Goal: Task Accomplishment & Management: Manage account settings

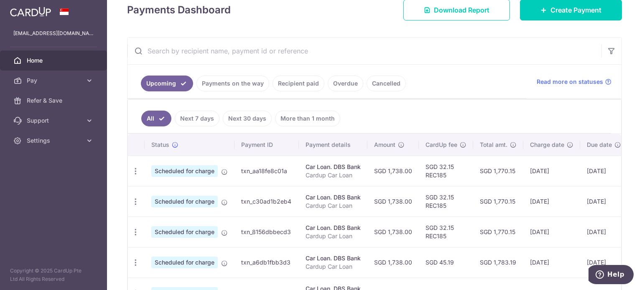
scroll to position [125, 0]
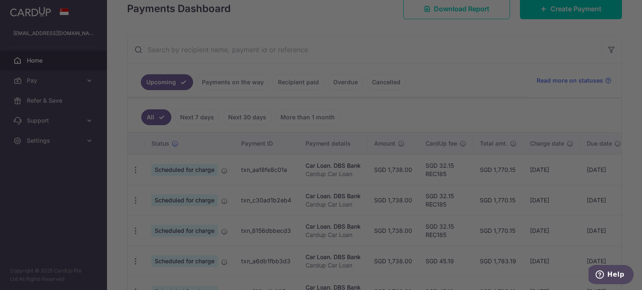
click at [132, 167] on div at bounding box center [324, 146] width 648 height 293
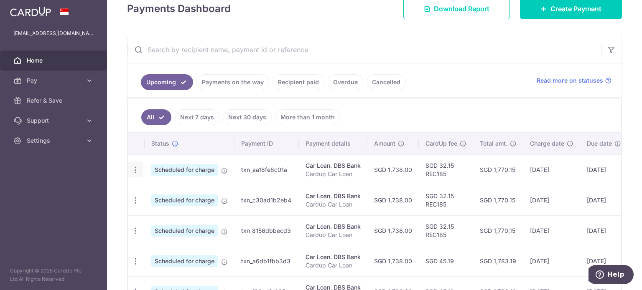
click at [134, 166] on icon "button" at bounding box center [135, 170] width 9 height 9
click at [169, 197] on span "Update payment" at bounding box center [180, 193] width 57 height 10
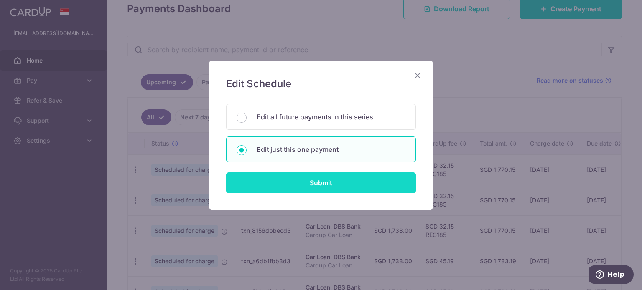
click at [299, 183] on input "Submit" at bounding box center [321, 183] width 190 height 21
radio input "true"
type input "1,738.00"
type input "01/10/2025"
type input "Cardup Car Loan"
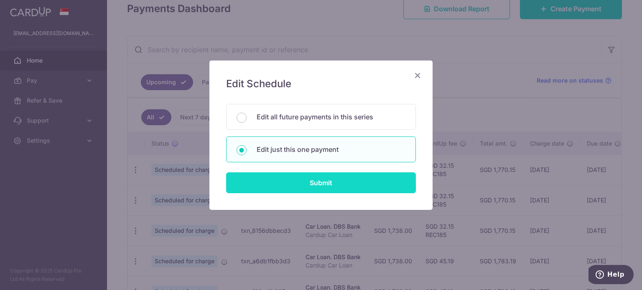
type input "REC185"
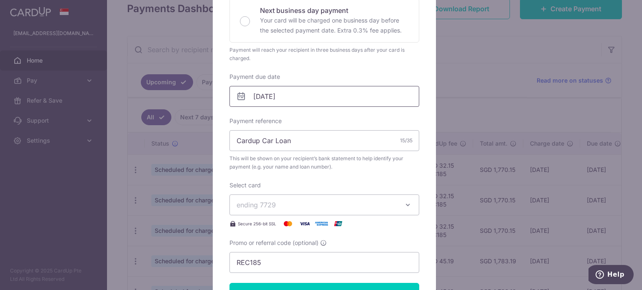
scroll to position [209, 0]
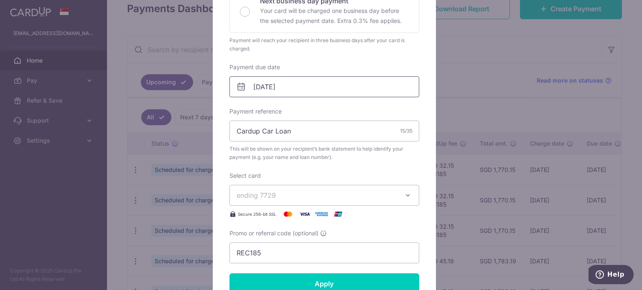
click at [264, 81] on input "01/10/2025" at bounding box center [324, 86] width 190 height 21
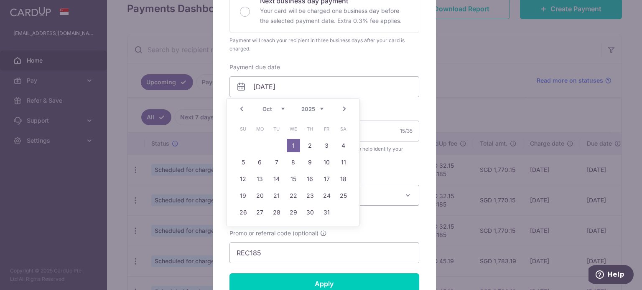
click at [245, 109] on link "Prev" at bounding box center [242, 109] width 10 height 10
click at [332, 178] on link "19" at bounding box center [326, 179] width 13 height 13
type input "19/09/2025"
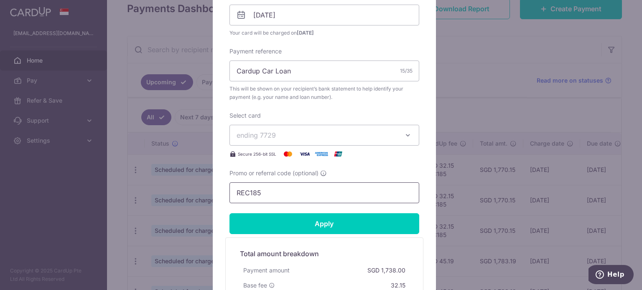
scroll to position [293, 0]
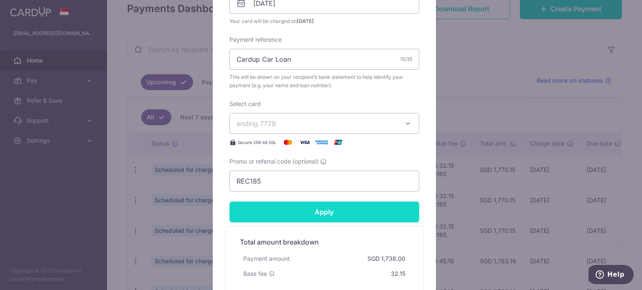
click at [316, 210] on input "Apply" at bounding box center [324, 212] width 190 height 21
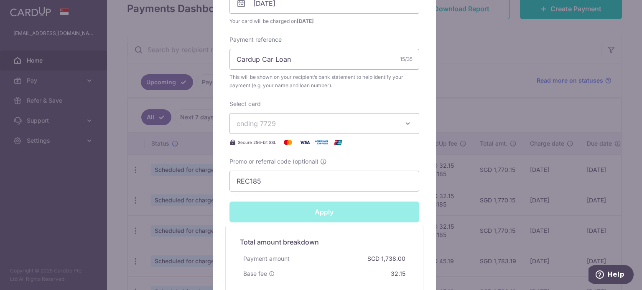
type input "Successfully Applied"
click at [21, 207] on div "Edit payment By clicking apply, you will make changes to all payments to DBS Ba…" at bounding box center [321, 145] width 642 height 290
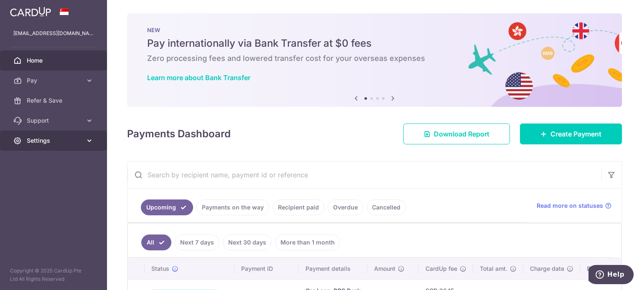
click at [40, 148] on link "Settings" at bounding box center [53, 141] width 107 height 20
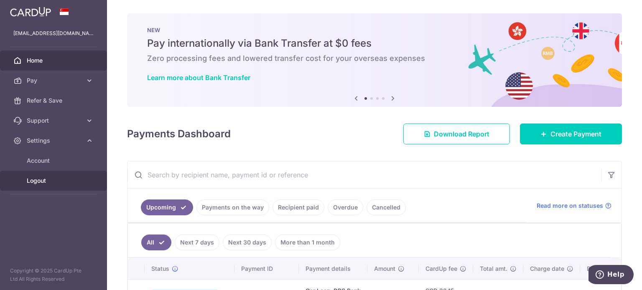
click at [51, 180] on span "Logout" at bounding box center [54, 181] width 55 height 8
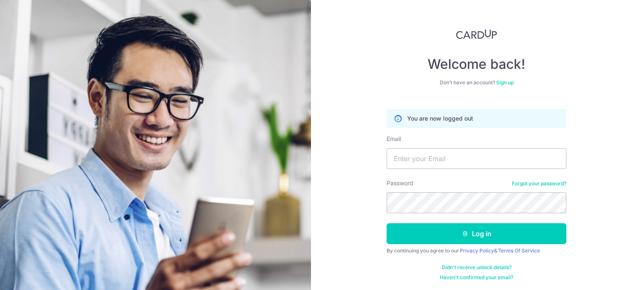
click at [425, 140] on div "Email" at bounding box center [477, 152] width 180 height 34
click at [418, 158] on input "Email" at bounding box center [477, 158] width 180 height 21
type input "[EMAIL_ADDRESS][DOMAIN_NAME]"
click at [387, 224] on button "Log in" at bounding box center [477, 234] width 180 height 21
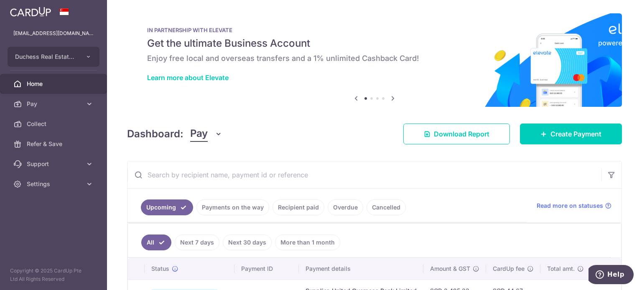
scroll to position [84, 0]
